Goal: Register for event/course: Sign up to attend an event or enroll in a course

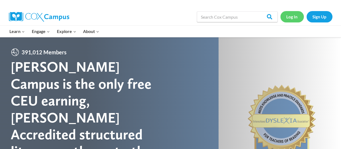
click at [286, 18] on link "Log In" at bounding box center [292, 16] width 23 height 11
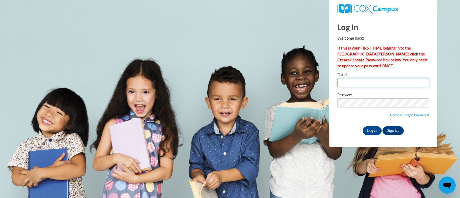
click at [354, 81] on input "Email" at bounding box center [384, 82] width 92 height 9
type input "[EMAIL_ADDRESS][DOMAIN_NAME]"
click at [372, 128] on input "Log In" at bounding box center [372, 131] width 19 height 9
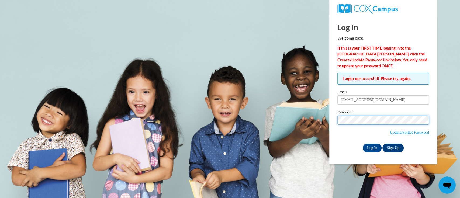
click at [363, 144] on input "Log In" at bounding box center [372, 148] width 19 height 9
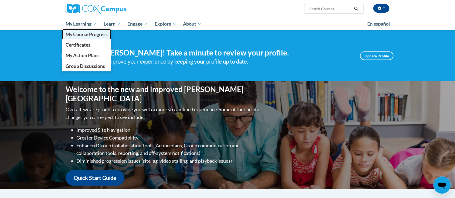
click at [89, 36] on span "My Course Progress" at bounding box center [87, 35] width 42 height 6
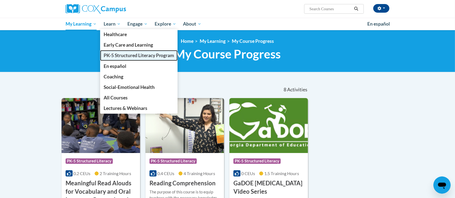
click at [150, 55] on span "PK-5 Structured Literacy Program" at bounding box center [139, 56] width 71 height 6
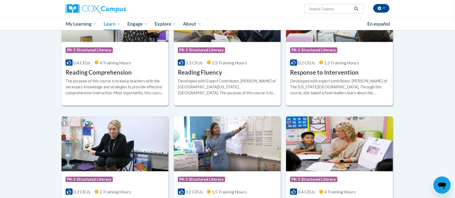
scroll to position [467, 0]
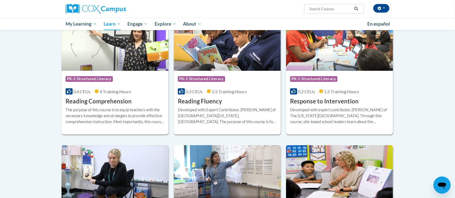
click at [337, 89] on span "1.5 Training Hours" at bounding box center [341, 91] width 35 height 5
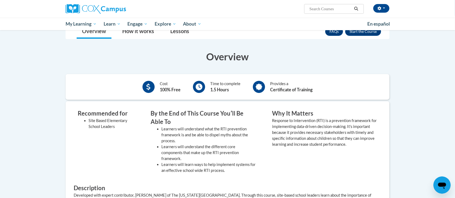
scroll to position [36, 0]
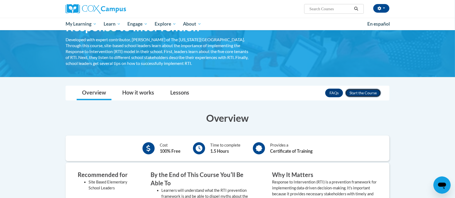
click at [359, 94] on button "Enroll" at bounding box center [363, 93] width 36 height 9
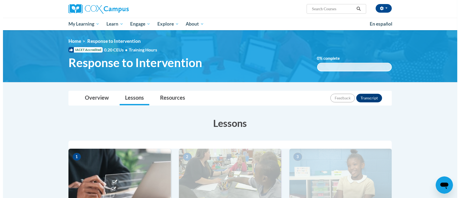
scroll to position [144, 0]
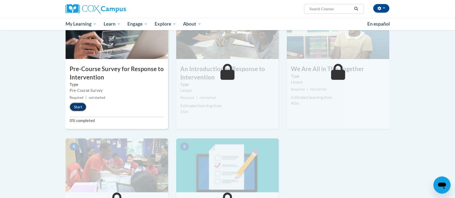
click at [80, 108] on button "Start" at bounding box center [78, 107] width 17 height 9
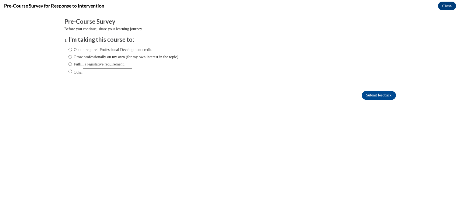
scroll to position [0, 0]
click at [106, 65] on label "Fulfill a legislative requirement." at bounding box center [97, 64] width 56 height 6
click at [72, 65] on input "Fulfill a legislative requirement." at bounding box center [71, 64] width 4 height 6
radio input "true"
click at [371, 93] on input "Submit feedback" at bounding box center [379, 95] width 34 height 9
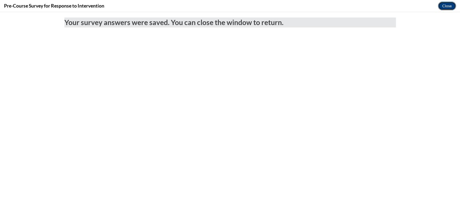
click at [441, 5] on button "Close" at bounding box center [447, 6] width 18 height 9
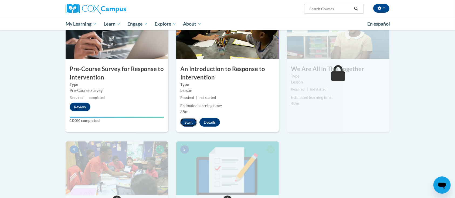
click at [188, 121] on button "Start" at bounding box center [188, 122] width 17 height 9
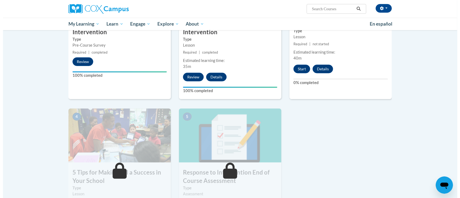
scroll to position [188, 0]
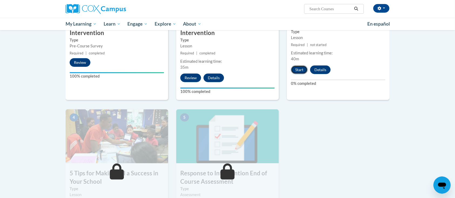
click at [299, 71] on button "Start" at bounding box center [299, 70] width 17 height 9
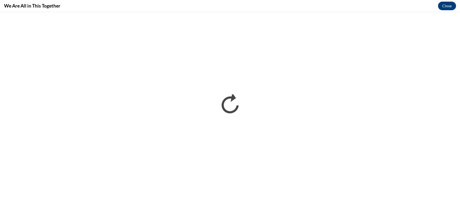
scroll to position [0, 0]
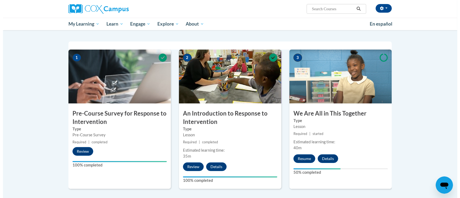
scroll to position [180, 0]
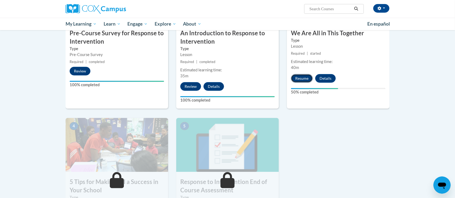
click at [305, 77] on button "Resume" at bounding box center [302, 78] width 22 height 9
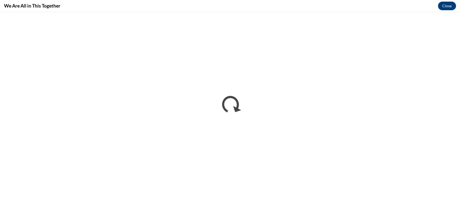
scroll to position [0, 0]
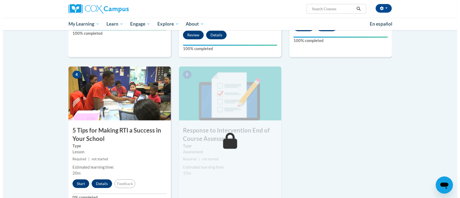
scroll to position [233, 0]
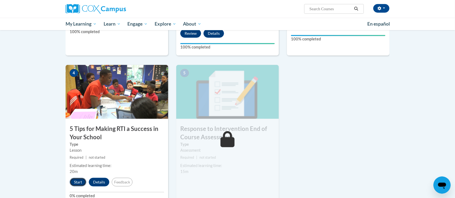
click at [79, 182] on button "Start" at bounding box center [78, 182] width 17 height 9
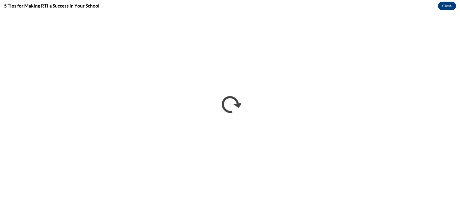
scroll to position [0, 0]
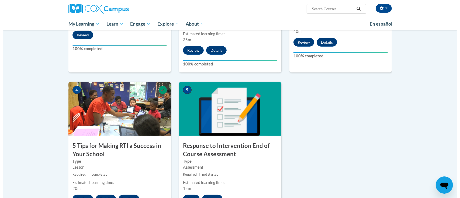
scroll to position [288, 0]
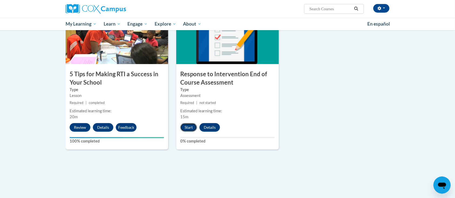
click at [186, 129] on button "Start" at bounding box center [188, 127] width 17 height 9
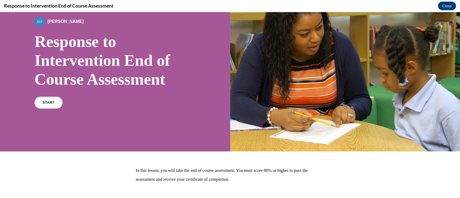
scroll to position [65, 0]
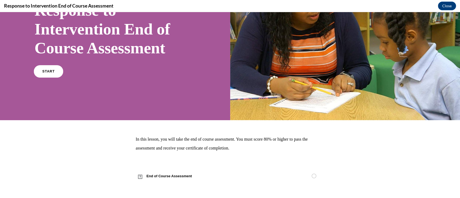
click at [36, 71] on link "START" at bounding box center [48, 71] width 29 height 12
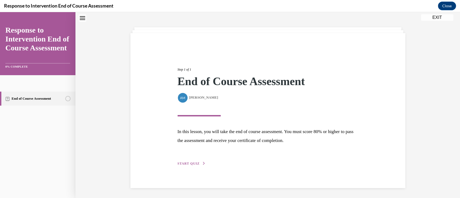
scroll to position [21, 0]
click at [187, 164] on span "START QUIZ" at bounding box center [189, 163] width 22 height 4
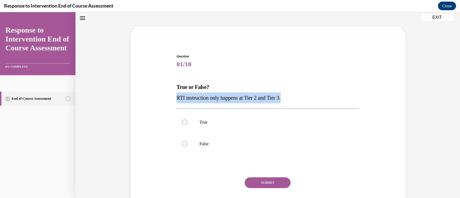
drag, startPoint x: 287, startPoint y: 98, endPoint x: 175, endPoint y: 99, distance: 112.5
click at [177, 99] on p "RTI instruction only happens at Tier 2 and Tier 3." at bounding box center [268, 98] width 183 height 11
copy span "RTI instruction only happens at Tier 2 and Tier 3."
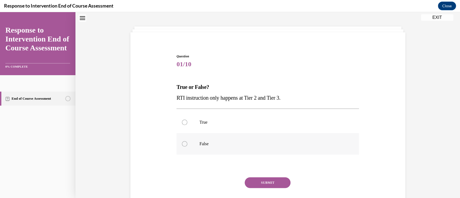
click at [192, 145] on label "False" at bounding box center [268, 144] width 183 height 22
click at [187, 145] on input "False" at bounding box center [184, 143] width 5 height 5
radio input "true"
click at [263, 181] on button "SUBMIT" at bounding box center [268, 182] width 46 height 11
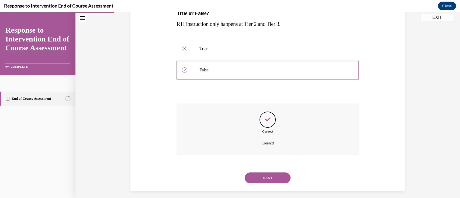
scroll to position [99, 0]
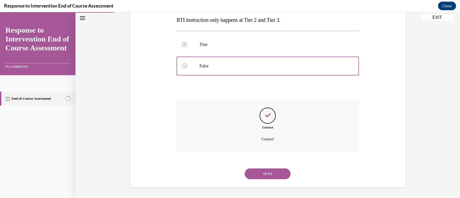
click at [268, 170] on button "NEXT" at bounding box center [268, 174] width 46 height 11
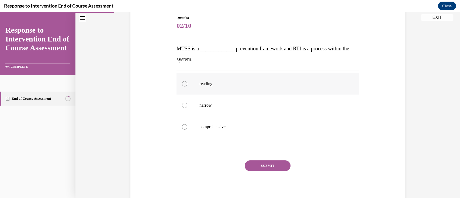
scroll to position [72, 0]
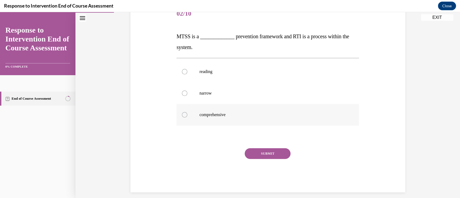
click at [211, 117] on p "comprehensive" at bounding box center [273, 114] width 146 height 5
click at [187, 117] on input "comprehensive" at bounding box center [184, 114] width 5 height 5
radio input "true"
click at [267, 153] on button "SUBMIT" at bounding box center [268, 153] width 46 height 11
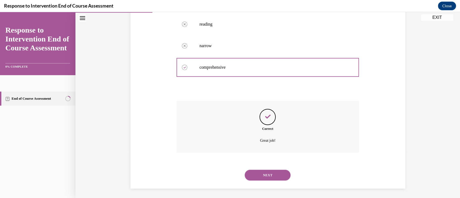
scroll to position [121, 0]
click at [267, 176] on button "NEXT" at bounding box center [268, 174] width 46 height 11
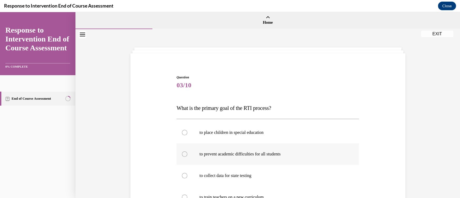
scroll to position [36, 0]
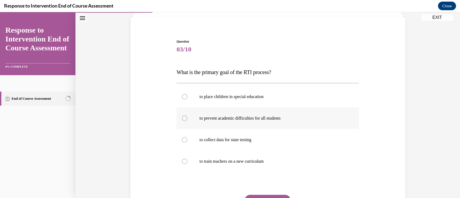
click at [301, 119] on p "to prevent academic difficulties for all students" at bounding box center [273, 118] width 146 height 5
click at [187, 119] on input "to prevent academic difficulties for all students" at bounding box center [184, 118] width 5 height 5
radio input "true"
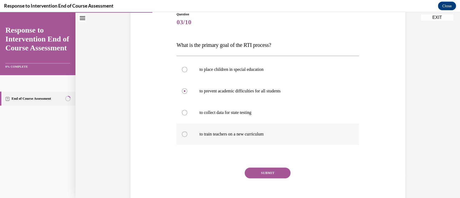
scroll to position [88, 0]
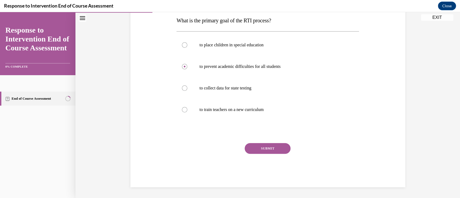
click at [271, 142] on div "Question 03/10 What is the primary goal of the RTI process? to place children i…" at bounding box center [268, 87] width 183 height 200
click at [268, 151] on button "SUBMIT" at bounding box center [268, 148] width 46 height 11
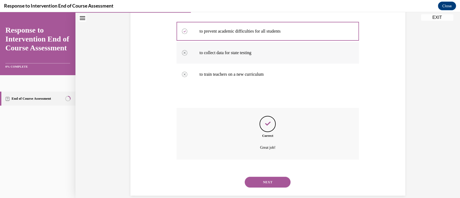
scroll to position [131, 0]
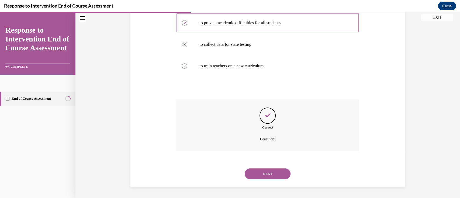
click at [262, 174] on button "NEXT" at bounding box center [268, 174] width 46 height 11
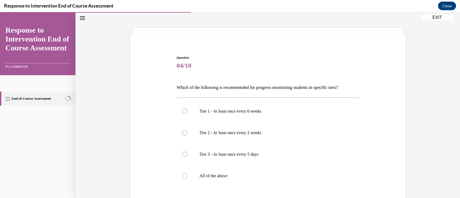
scroll to position [36, 0]
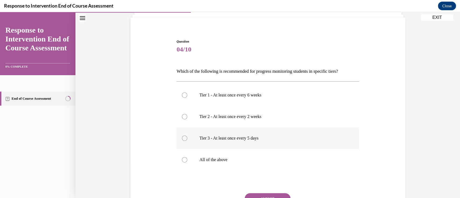
click at [245, 136] on p "Tier 3 - At least once every 5 days" at bounding box center [273, 138] width 146 height 5
click at [187, 136] on input "Tier 3 - At least once every 5 days" at bounding box center [184, 138] width 5 height 5
radio input "true"
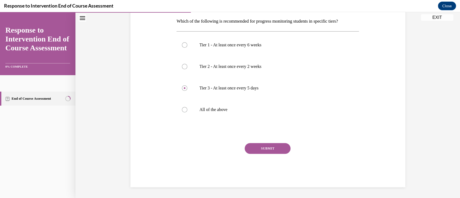
drag, startPoint x: 267, startPoint y: 150, endPoint x: 265, endPoint y: 146, distance: 5.0
click at [266, 148] on button "SUBMIT" at bounding box center [268, 148] width 46 height 11
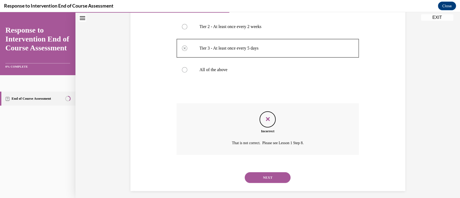
scroll to position [129, 0]
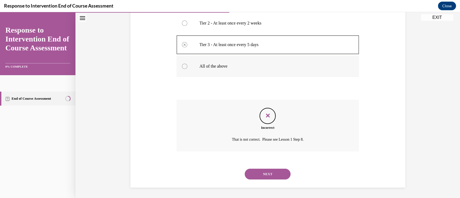
click at [182, 66] on div at bounding box center [184, 66] width 5 height 5
click at [240, 83] on div "Question 04/10 Which of the following is recommended for progress monitoring st…" at bounding box center [268, 67] width 183 height 242
click at [268, 175] on button "NEXT" at bounding box center [268, 174] width 46 height 11
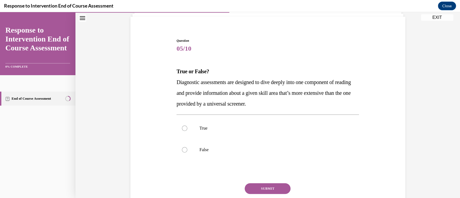
scroll to position [72, 0]
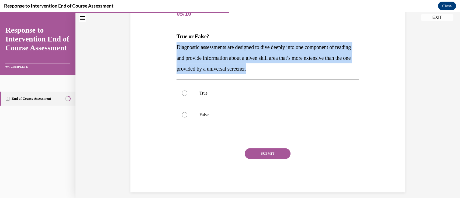
drag, startPoint x: 285, startPoint y: 69, endPoint x: 125, endPoint y: 49, distance: 161.5
click at [125, 49] on div "Question 05/10 True or False? Diagnostic assessments are designed to dive deepl…" at bounding box center [268, 80] width 385 height 246
copy span "Diagnostic assessments are designed to dive deeply into one component of readin…"
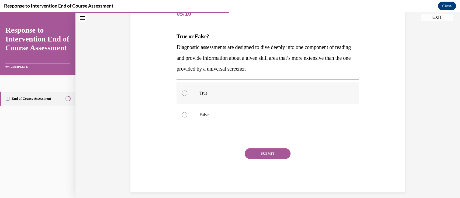
click at [189, 91] on label "True" at bounding box center [268, 94] width 183 height 22
click at [187, 91] on input "True" at bounding box center [184, 93] width 5 height 5
radio input "true"
click at [272, 153] on button "SUBMIT" at bounding box center [268, 153] width 46 height 11
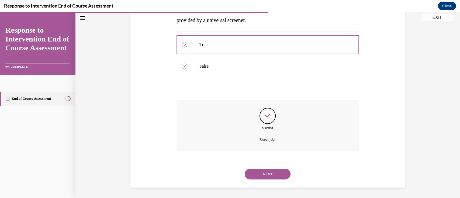
scroll to position [121, 0]
click at [270, 177] on button "NEXT" at bounding box center [268, 174] width 46 height 11
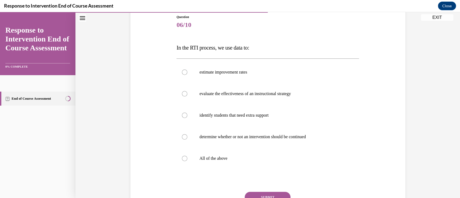
scroll to position [72, 0]
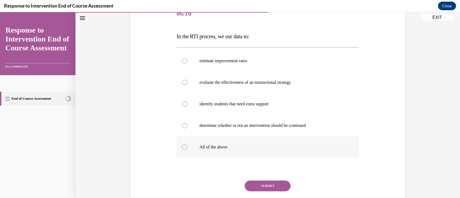
click at [201, 151] on label "All of the above" at bounding box center [268, 147] width 183 height 22
click at [187, 150] on input "All of the above" at bounding box center [184, 147] width 5 height 5
radio input "true"
click at [261, 183] on button "SUBMIT" at bounding box center [268, 186] width 46 height 11
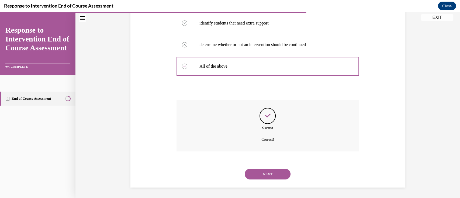
scroll to position [153, 0]
click at [272, 177] on button "NEXT" at bounding box center [268, 174] width 46 height 11
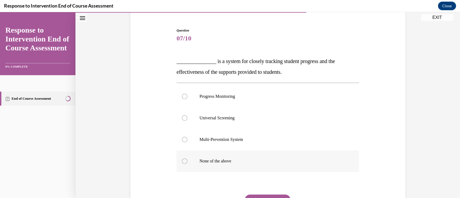
scroll to position [36, 0]
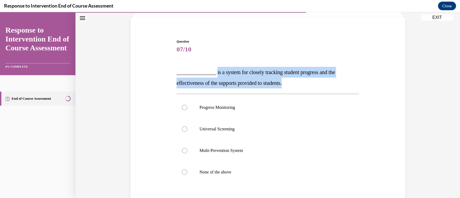
drag, startPoint x: 295, startPoint y: 85, endPoint x: 211, endPoint y: 72, distance: 84.0
click at [211, 72] on p "_______________ is a system for closely tracking student progress and the effec…" at bounding box center [268, 78] width 183 height 22
copy span "is a system for closely tracking student progress and the effectiveness of the …"
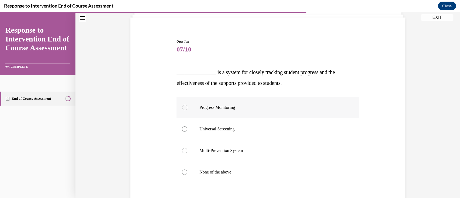
click at [220, 107] on p "Progress Monitoring" at bounding box center [273, 107] width 146 height 5
click at [187, 107] on input "Progress Monitoring" at bounding box center [184, 107] width 5 height 5
radio input "true"
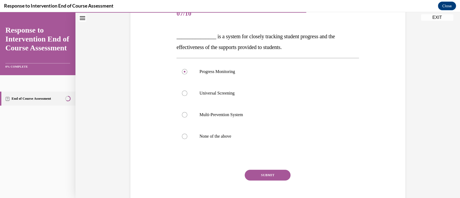
click at [270, 173] on button "SUBMIT" at bounding box center [268, 175] width 46 height 11
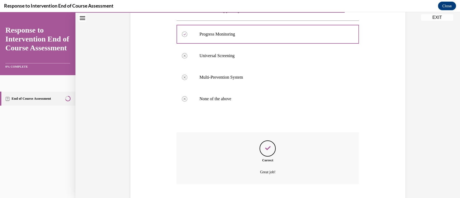
scroll to position [142, 0]
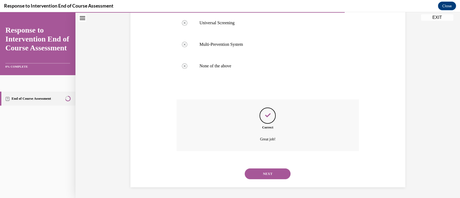
click at [270, 172] on button "NEXT" at bounding box center [268, 174] width 46 height 11
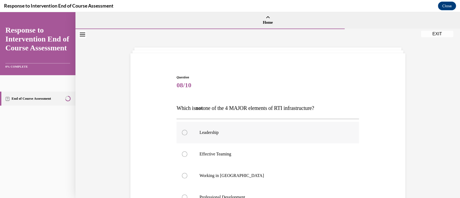
scroll to position [72, 0]
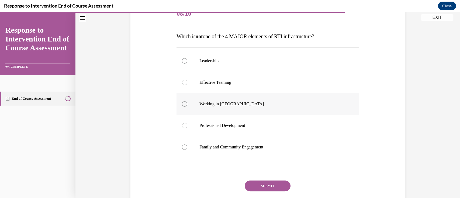
click at [226, 102] on p "Working in Silos" at bounding box center [273, 103] width 146 height 5
click at [187, 102] on input "Working in Silos" at bounding box center [184, 103] width 5 height 5
radio input "true"
click at [271, 183] on button "SUBMIT" at bounding box center [268, 186] width 46 height 11
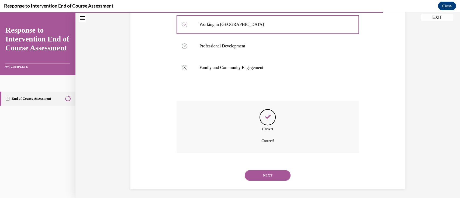
scroll to position [153, 0]
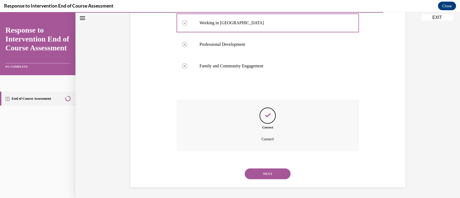
click at [274, 172] on button "NEXT" at bounding box center [268, 174] width 46 height 11
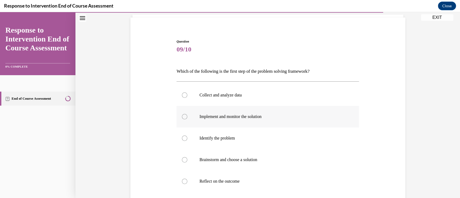
scroll to position [72, 0]
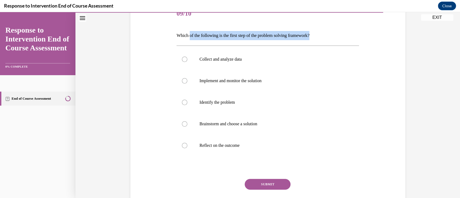
drag, startPoint x: 329, startPoint y: 37, endPoint x: 188, endPoint y: 33, distance: 140.3
click at [188, 33] on p "Which of the following is the first step of the problem solving framework?" at bounding box center [268, 35] width 183 height 9
copy p "of the following is the first step of the problem solving framework?"
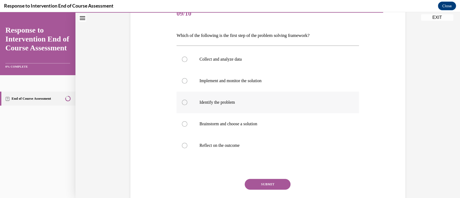
click at [236, 105] on label "Identify the problem" at bounding box center [268, 103] width 183 height 22
click at [187, 105] on input "Identify the problem" at bounding box center [184, 102] width 5 height 5
radio input "true"
click at [270, 180] on button "SUBMIT" at bounding box center [268, 184] width 46 height 11
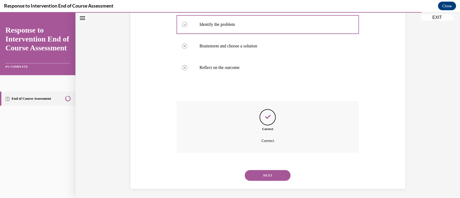
scroll to position [151, 0]
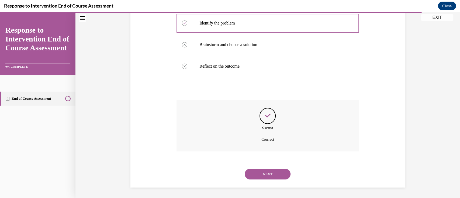
click at [272, 171] on button "NEXT" at bounding box center [268, 174] width 46 height 11
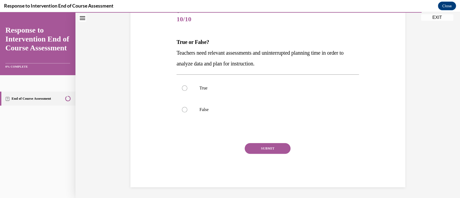
scroll to position [60, 0]
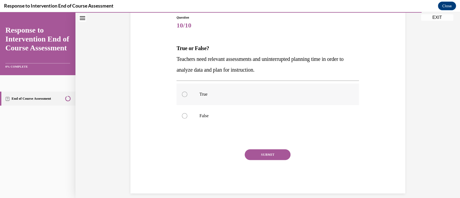
click at [207, 92] on p "True" at bounding box center [273, 94] width 146 height 5
click at [187, 92] on input "True" at bounding box center [184, 94] width 5 height 5
radio input "true"
click at [264, 153] on button "SUBMIT" at bounding box center [268, 154] width 46 height 11
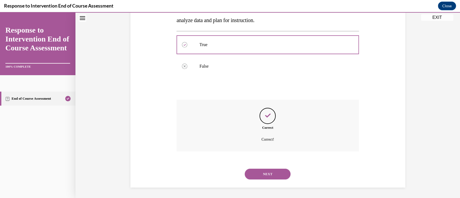
scroll to position [110, 0]
click at [284, 175] on button "NEXT" at bounding box center [268, 174] width 46 height 11
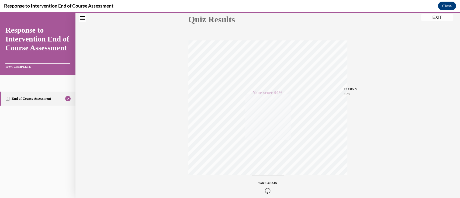
scroll to position [54, 0]
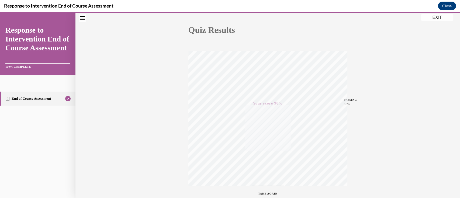
click at [439, 16] on button "EXIT" at bounding box center [437, 17] width 32 height 6
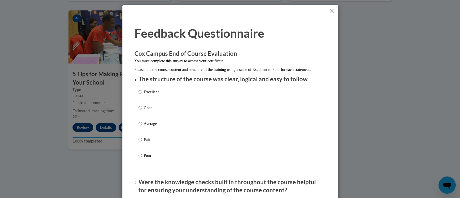
click at [145, 111] on p "Good" at bounding box center [151, 108] width 15 height 6
click at [142, 111] on input "Good" at bounding box center [141, 108] width 4 height 6
radio input "true"
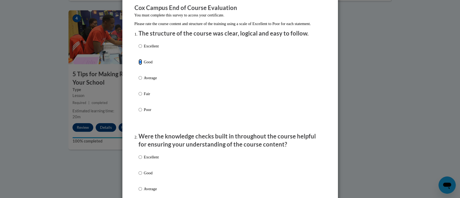
scroll to position [108, 0]
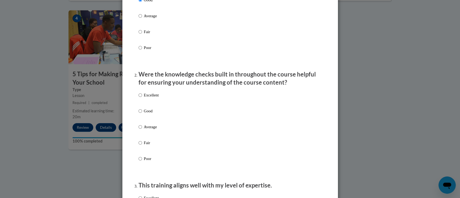
click at [149, 130] on p "Average" at bounding box center [151, 127] width 15 height 6
click at [142, 130] on input "Average" at bounding box center [141, 127] width 4 height 6
radio input "true"
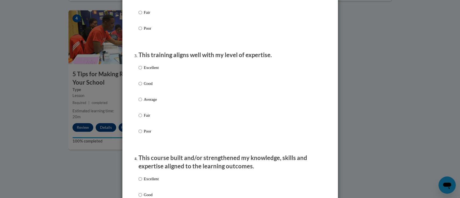
scroll to position [252, 0]
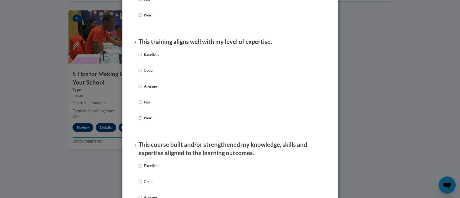
click at [140, 78] on label "Good" at bounding box center [149, 74] width 20 height 15
click at [140, 73] on input "Good" at bounding box center [141, 70] width 4 height 6
radio input "true"
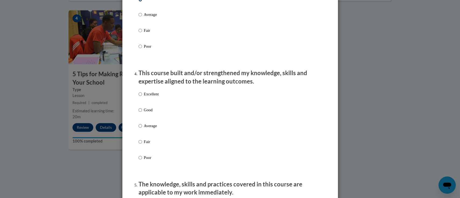
scroll to position [360, 0]
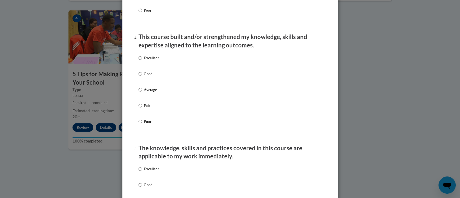
click at [151, 93] on p "Average" at bounding box center [151, 90] width 15 height 6
click at [142, 93] on input "Average" at bounding box center [141, 90] width 4 height 6
radio input "true"
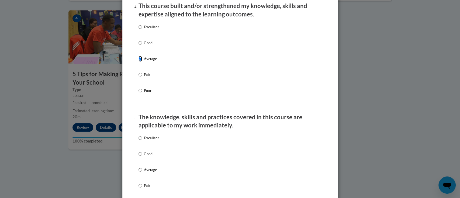
scroll to position [432, 0]
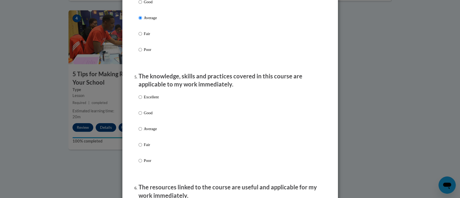
click at [166, 114] on div "Excellent Good Average Fair Poor" at bounding box center [230, 135] width 183 height 88
click at [151, 116] on p "Good" at bounding box center [151, 113] width 15 height 6
click at [142, 116] on input "Good" at bounding box center [141, 113] width 4 height 6
radio input "true"
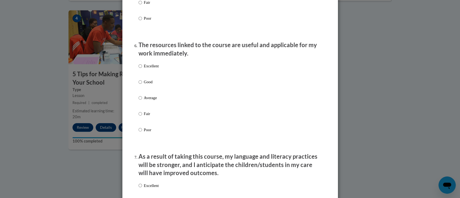
scroll to position [575, 0]
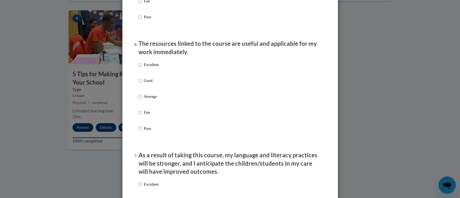
click at [151, 115] on p "Fair" at bounding box center [151, 113] width 15 height 6
click at [142, 115] on input "Fair" at bounding box center [141, 113] width 4 height 6
radio input "true"
click at [151, 106] on label "Average" at bounding box center [149, 101] width 20 height 15
click at [142, 100] on input "Average" at bounding box center [141, 97] width 4 height 6
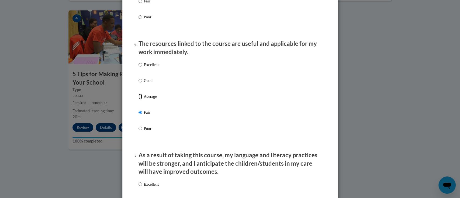
radio input "true"
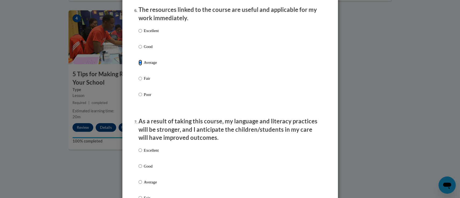
scroll to position [683, 0]
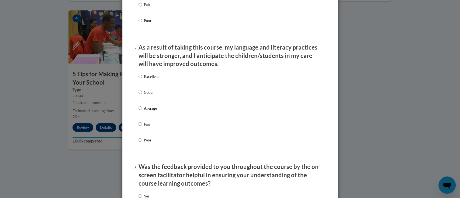
click at [159, 112] on div "Excellent Good Average Fair Poor" at bounding box center [230, 115] width 183 height 88
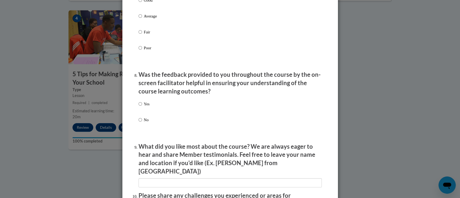
scroll to position [791, 0]
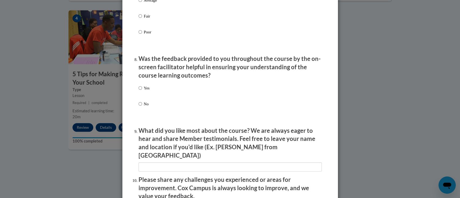
click at [158, 94] on div "Yes No" at bounding box center [230, 103] width 183 height 40
click at [144, 107] on p "No" at bounding box center [147, 104] width 6 height 6
click at [142, 107] on input "No" at bounding box center [141, 104] width 4 height 6
radio input "true"
click at [145, 91] on p "Yes" at bounding box center [147, 88] width 6 height 6
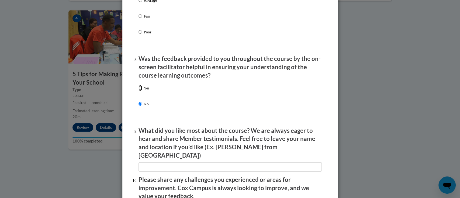
click at [142, 91] on input "Yes" at bounding box center [141, 88] width 4 height 6
radio input "true"
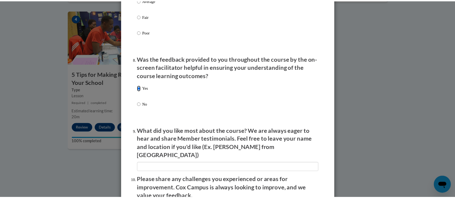
scroll to position [863, 0]
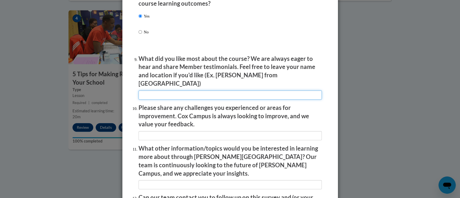
click at [218, 91] on input "textbox" at bounding box center [230, 95] width 183 height 9
type input "s"
drag, startPoint x: 216, startPoint y: 92, endPoint x: 115, endPoint y: 98, distance: 101.1
click at [115, 98] on div "Feedback Questionnaire Rate Course Comments Cox Campus End of Course Evaluation…" at bounding box center [230, 99] width 460 height 198
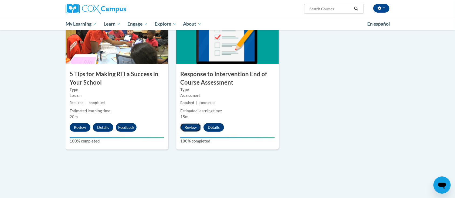
click at [188, 130] on button "Review" at bounding box center [190, 127] width 21 height 9
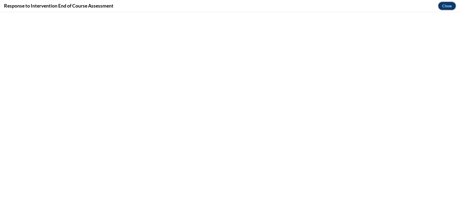
click at [452, 6] on button "Close" at bounding box center [447, 6] width 18 height 9
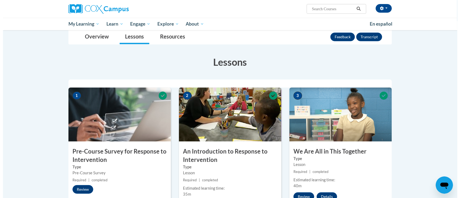
scroll to position [0, 0]
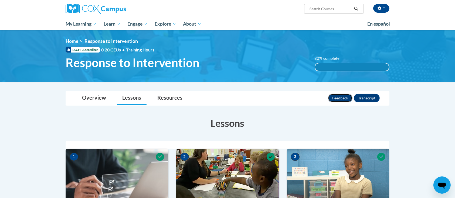
click at [341, 94] on button "Feedback" at bounding box center [340, 98] width 25 height 9
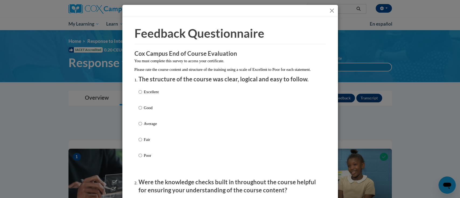
click at [168, 121] on div "Excellent Good Average Fair Poor" at bounding box center [230, 130] width 183 height 88
click at [147, 111] on p "Good" at bounding box center [151, 108] width 15 height 6
click at [142, 111] on input "Good" at bounding box center [141, 108] width 4 height 6
radio input "true"
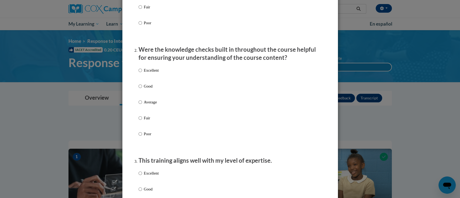
scroll to position [144, 0]
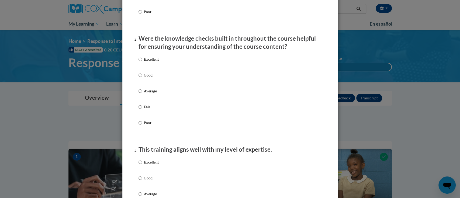
click at [152, 101] on label "Average" at bounding box center [149, 95] width 20 height 15
click at [142, 94] on input "Average" at bounding box center [141, 91] width 4 height 6
radio input "true"
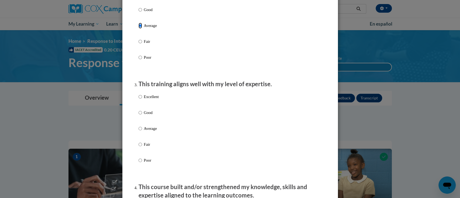
scroll to position [288, 0]
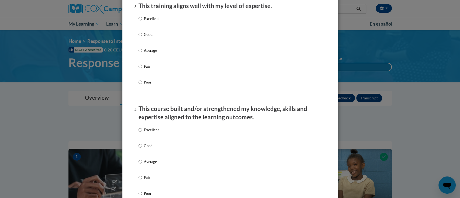
click at [143, 62] on label "Average" at bounding box center [149, 54] width 20 height 15
click at [142, 53] on input "Average" at bounding box center [141, 50] width 4 height 6
radio input "true"
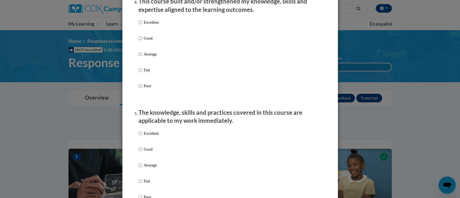
scroll to position [395, 0]
click at [144, 41] on p "Good" at bounding box center [151, 38] width 15 height 6
click at [141, 41] on input "Good" at bounding box center [141, 38] width 4 height 6
radio input "true"
click at [145, 151] on p "Good" at bounding box center [151, 149] width 15 height 6
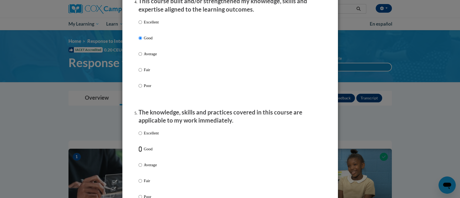
click at [142, 151] on input "Good" at bounding box center [141, 149] width 4 height 6
radio input "true"
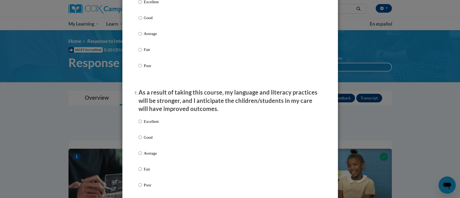
scroll to position [647, 0]
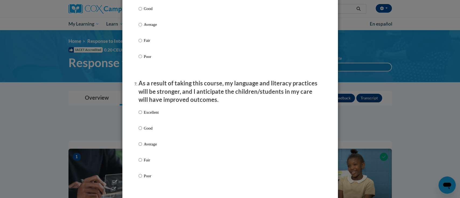
click at [142, 20] on label "Good" at bounding box center [149, 13] width 20 height 15
click at [144, 26] on p "Average" at bounding box center [151, 25] width 15 height 6
click at [142, 26] on input "Average" at bounding box center [141, 25] width 4 height 6
radio input "true"
click at [151, 131] on p "Good" at bounding box center [151, 128] width 15 height 6
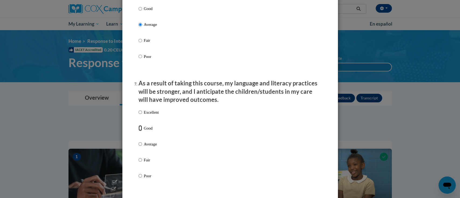
click at [142, 131] on input "Good" at bounding box center [141, 128] width 4 height 6
radio input "true"
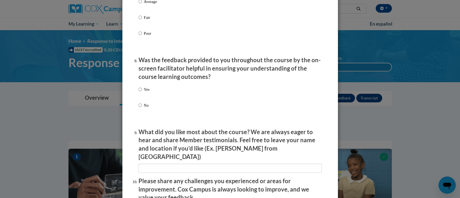
scroll to position [791, 0]
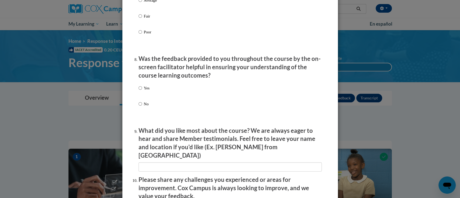
click at [151, 88] on div "Yes No" at bounding box center [230, 103] width 183 height 40
click at [146, 91] on p "Yes" at bounding box center [147, 88] width 6 height 6
click at [142, 91] on input "Yes" at bounding box center [141, 88] width 4 height 6
radio input "true"
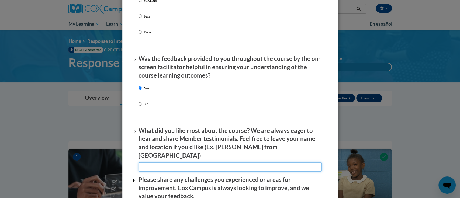
click at [160, 163] on input "textbox" at bounding box center [230, 167] width 183 height 9
type input "It was clear"
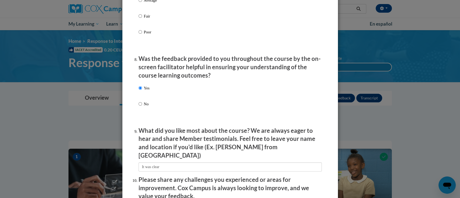
click at [221, 105] on div "Yes No" at bounding box center [230, 103] width 183 height 40
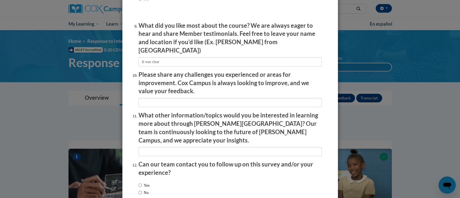
scroll to position [923, 0]
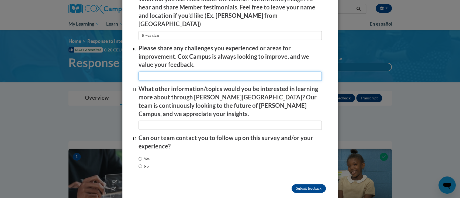
click at [189, 74] on input "textbox" at bounding box center [230, 76] width 183 height 9
type input "time for planning"
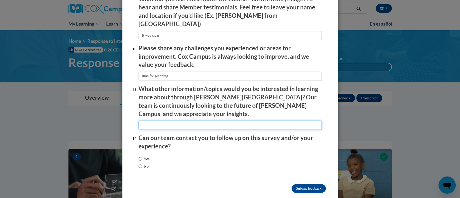
click at [191, 121] on input "textbox" at bounding box center [230, 125] width 183 height 9
type input "x"
click at [164, 153] on div "Yes No" at bounding box center [230, 163] width 183 height 20
click at [141, 163] on label "No" at bounding box center [144, 166] width 10 height 6
click at [141, 163] on input "No" at bounding box center [141, 166] width 4 height 6
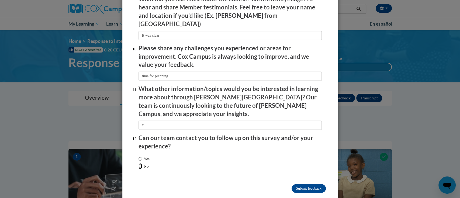
radio input "true"
click at [295, 185] on input "Submit feedback" at bounding box center [309, 189] width 34 height 9
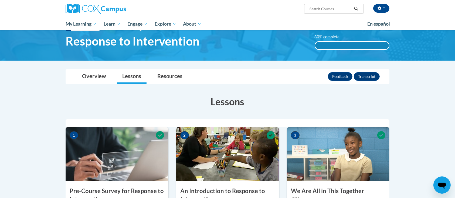
scroll to position [0, 0]
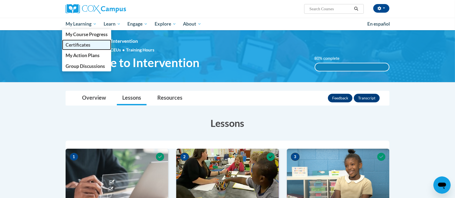
click at [85, 41] on link "Certificates" at bounding box center [86, 45] width 49 height 11
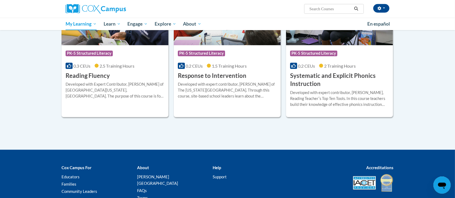
scroll to position [347, 0]
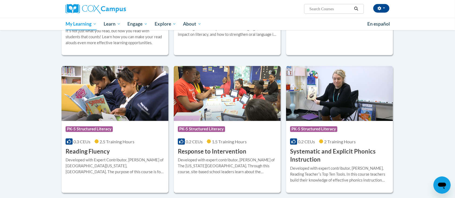
click at [224, 139] on span "1.5 Training Hours" at bounding box center [229, 141] width 35 height 5
